Goal: Information Seeking & Learning: Learn about a topic

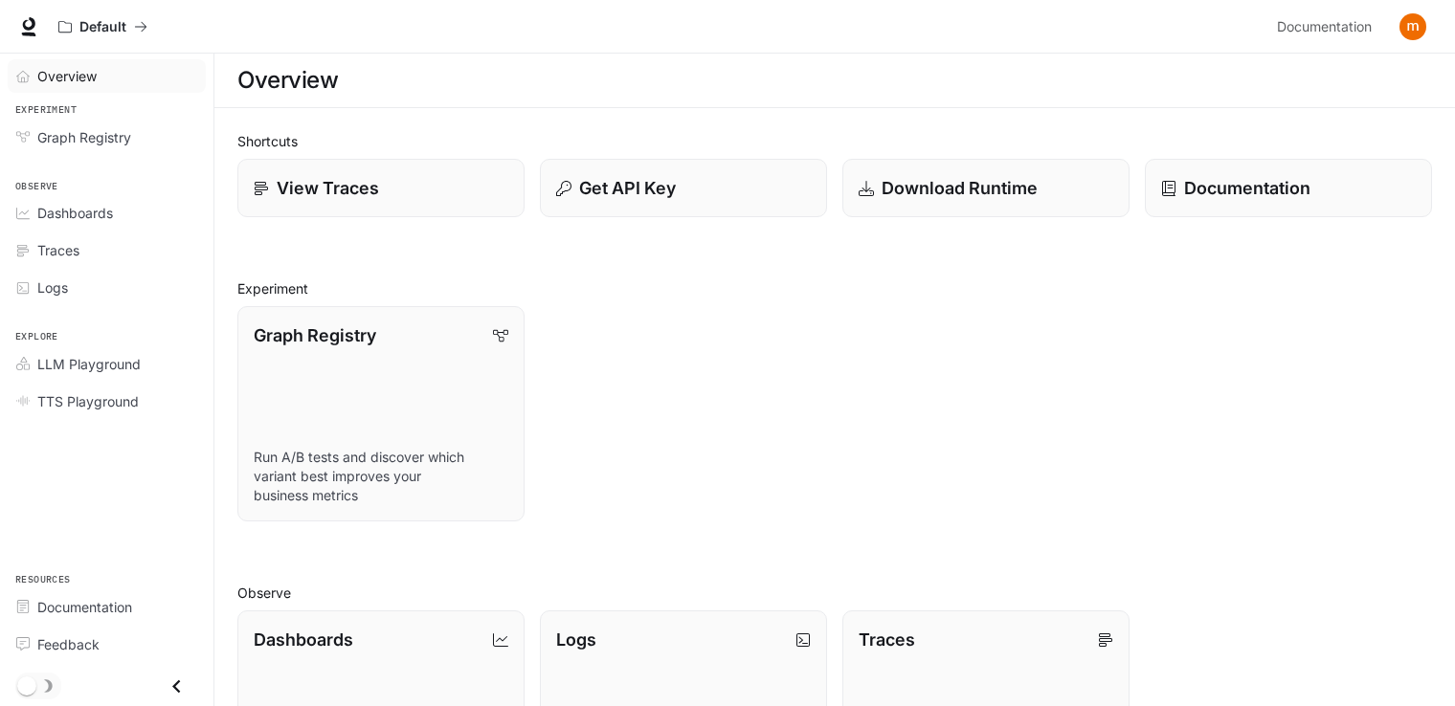
click at [88, 71] on span "Overview" at bounding box center [66, 76] width 59 height 20
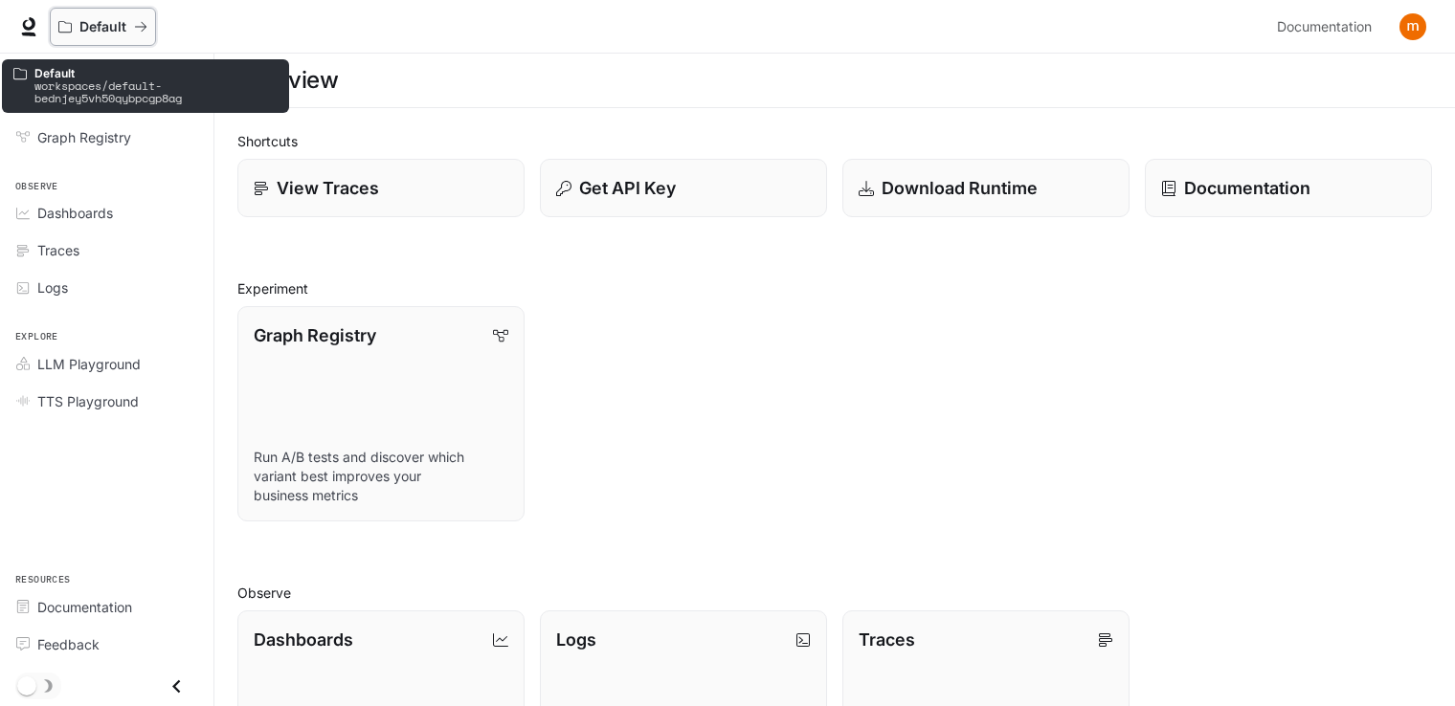
click at [91, 17] on button "Default" at bounding box center [103, 27] width 106 height 38
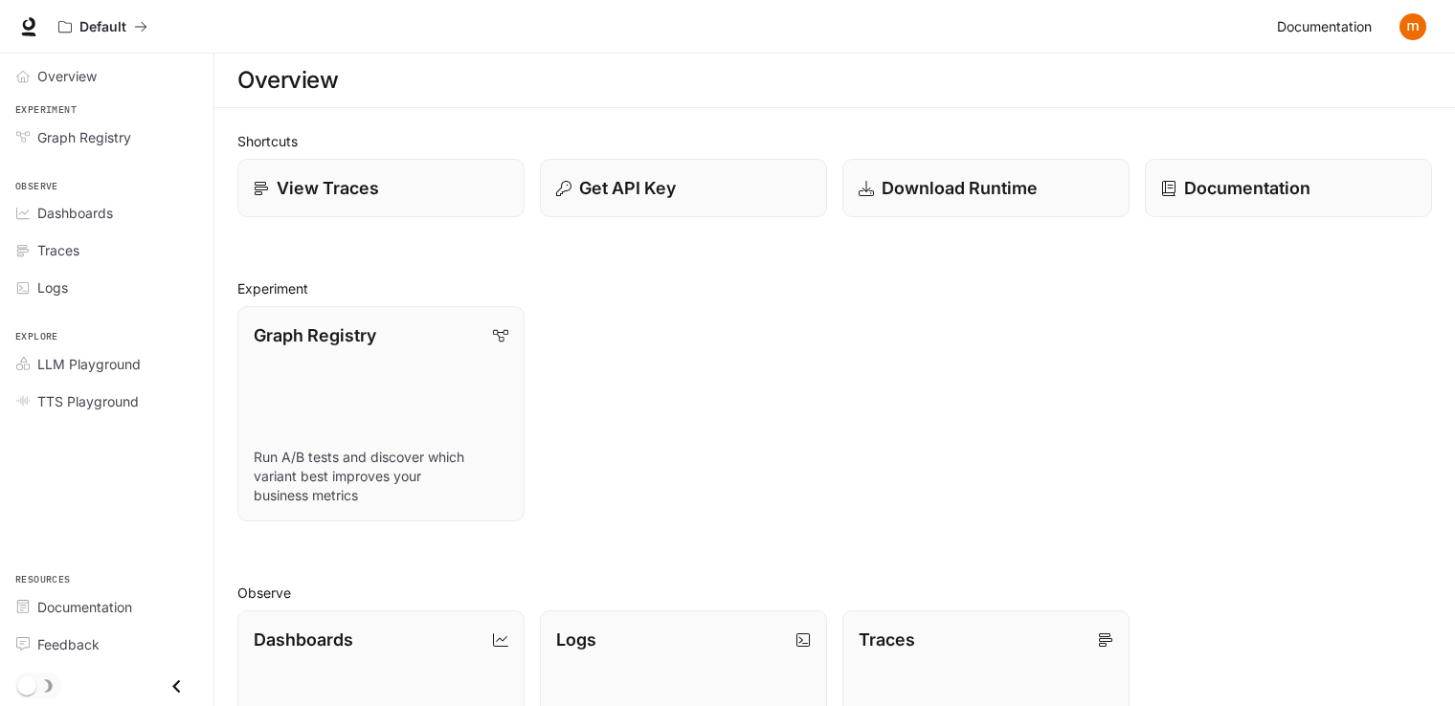
click at [1350, 23] on span "Documentation" at bounding box center [1324, 27] width 95 height 24
